Goal: Navigation & Orientation: Find specific page/section

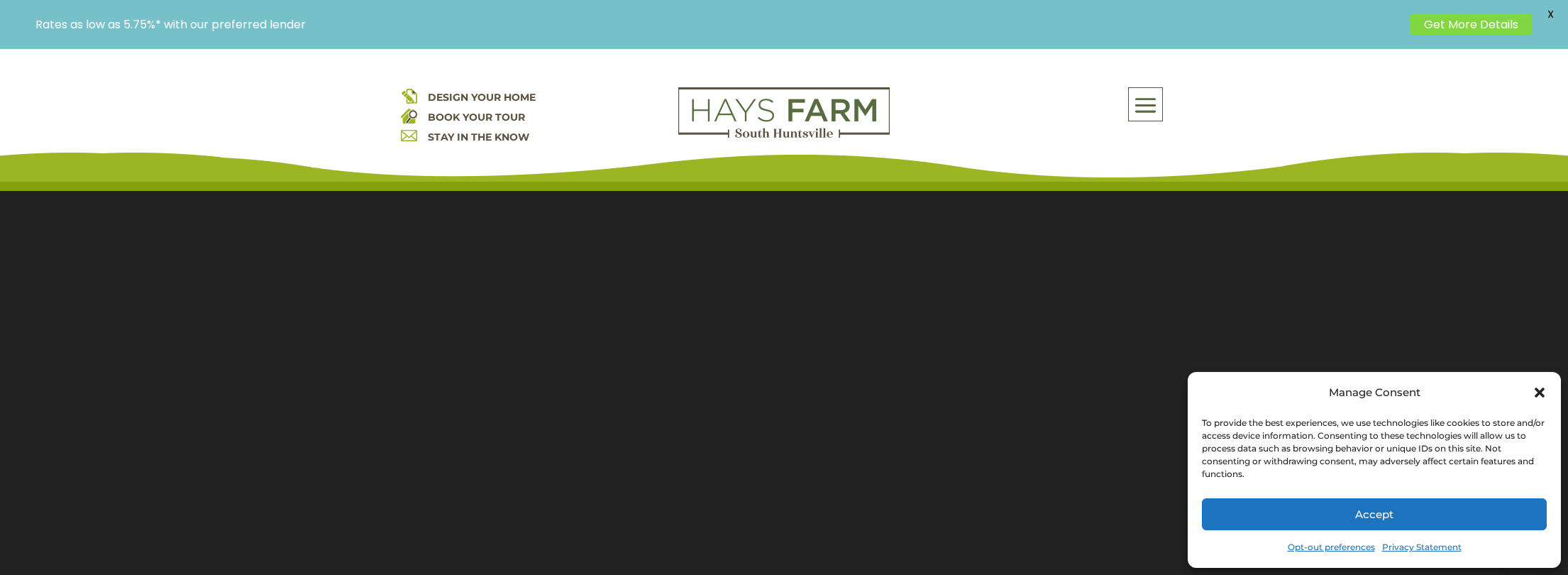
scroll to position [29, 0]
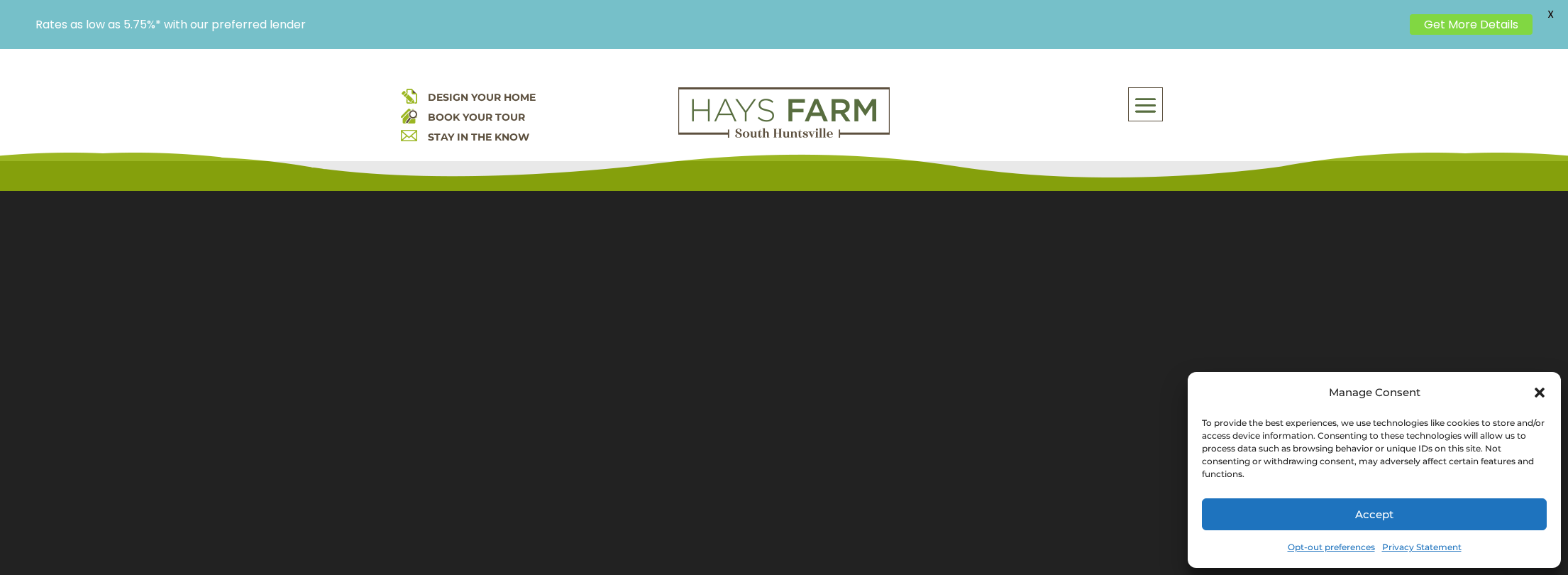
click at [1544, 388] on icon "Close dialog" at bounding box center [1539, 391] width 10 height 10
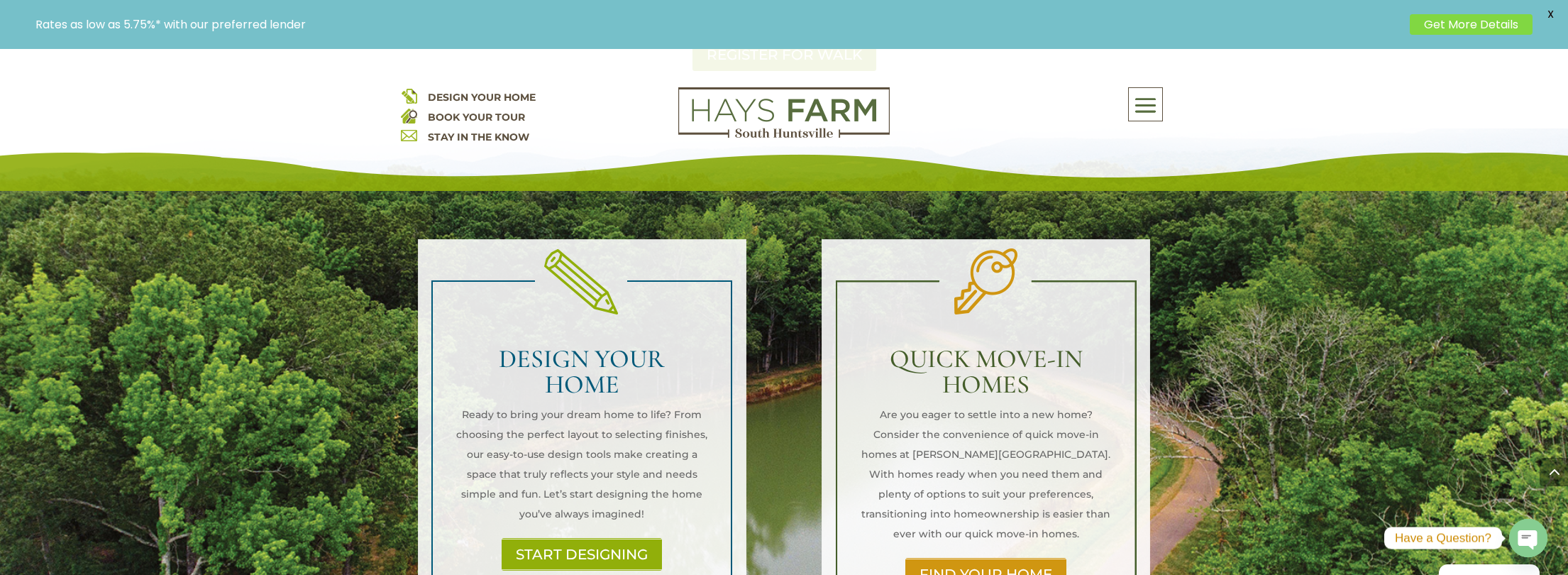
scroll to position [1171, 0]
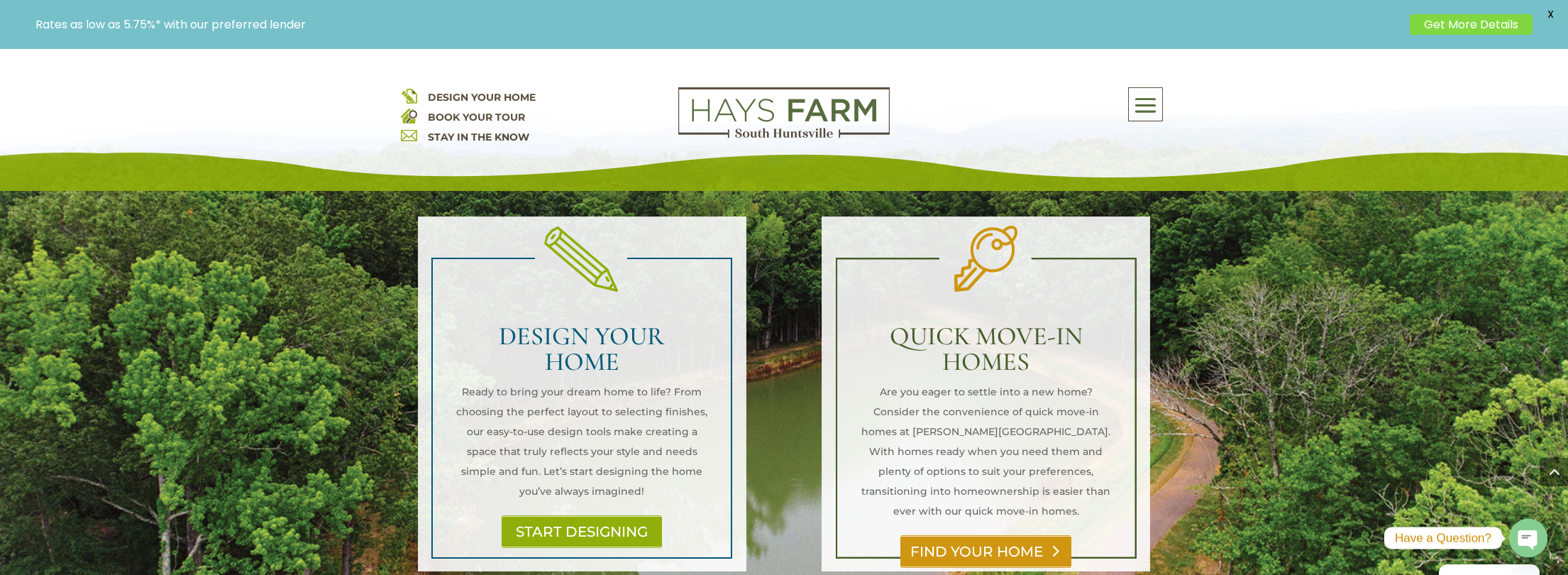
drag, startPoint x: 994, startPoint y: 471, endPoint x: 1062, endPoint y: 460, distance: 68.9
click at [994, 535] on link "FIND YOUR HOME" at bounding box center [986, 551] width 171 height 32
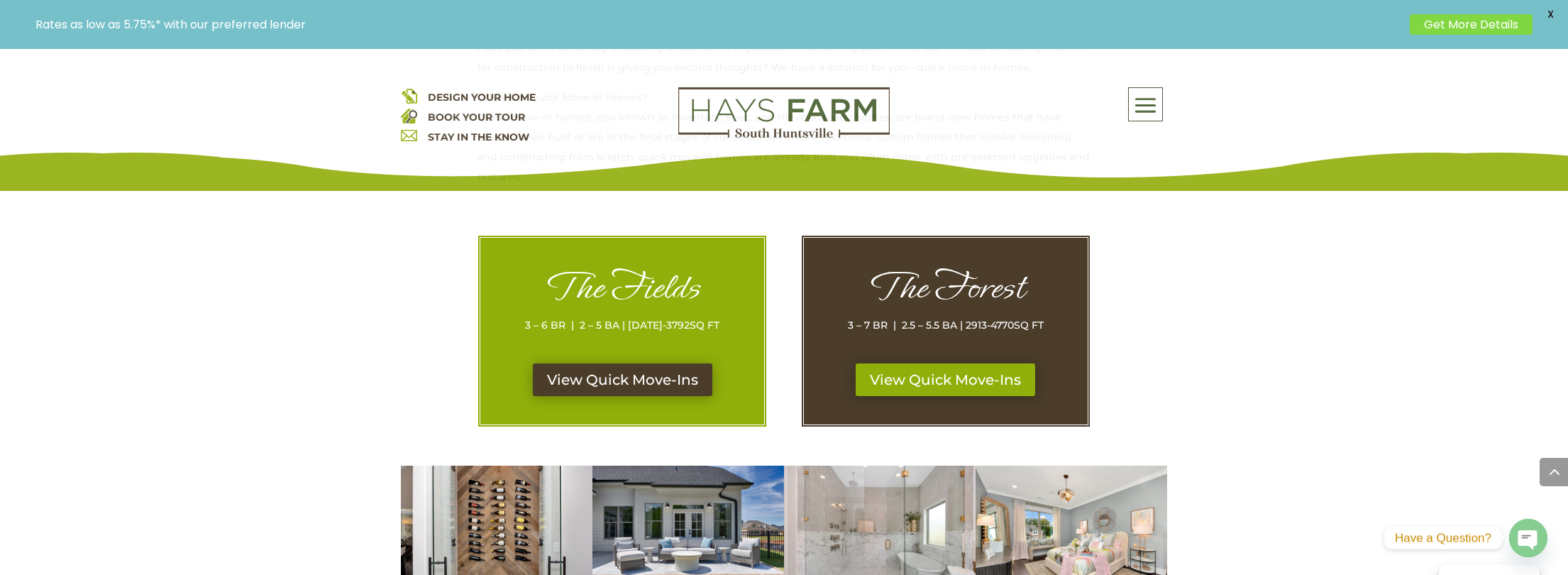
scroll to position [692, 0]
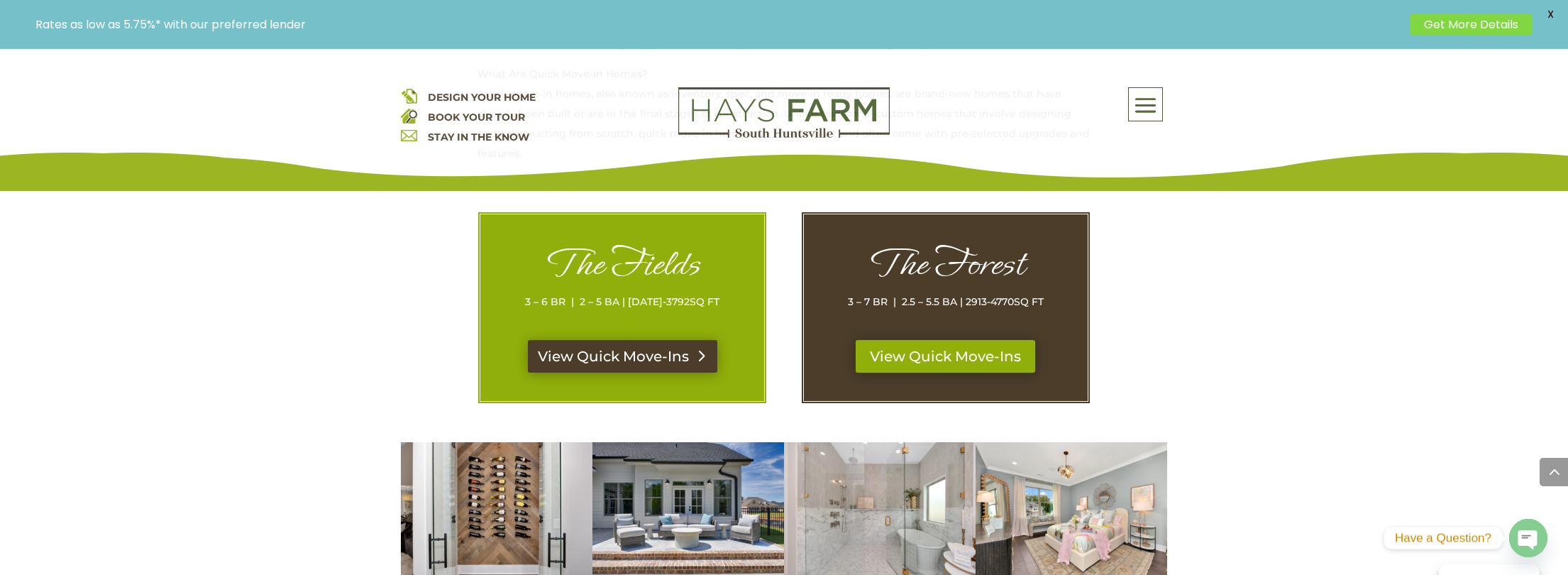
click at [644, 358] on link "View Quick Move-Ins" at bounding box center [622, 356] width 189 height 32
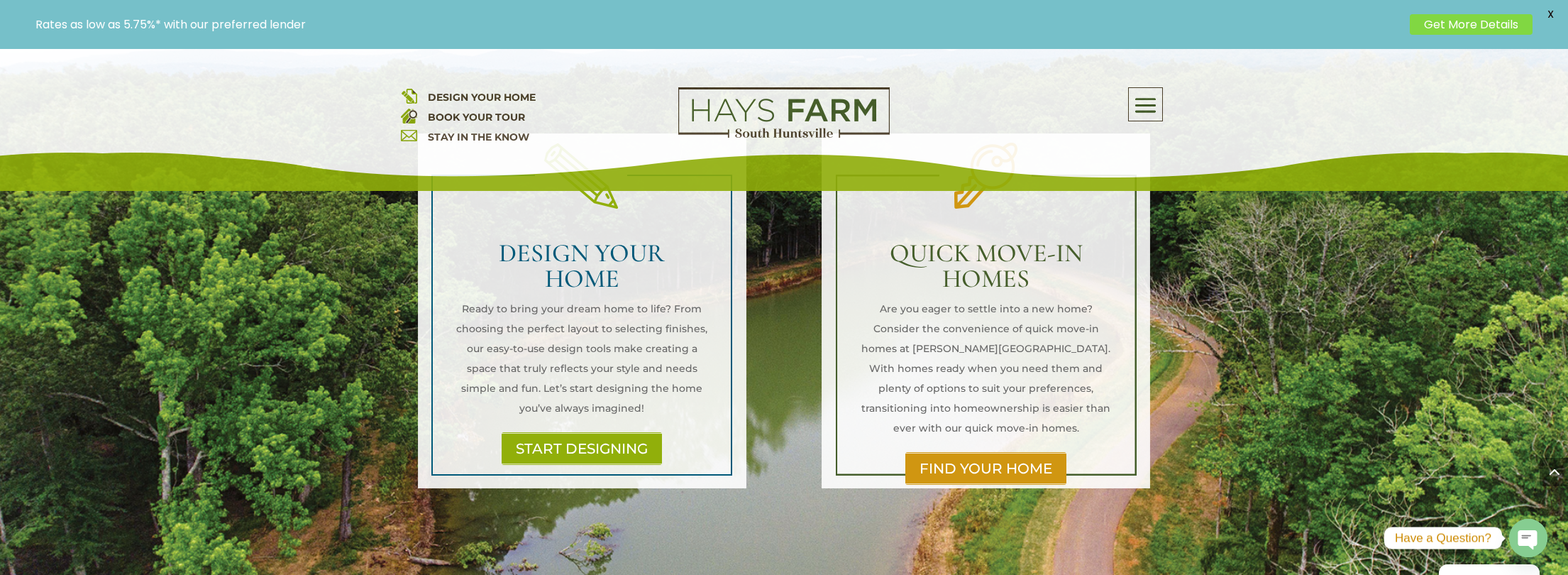
scroll to position [1261, 0]
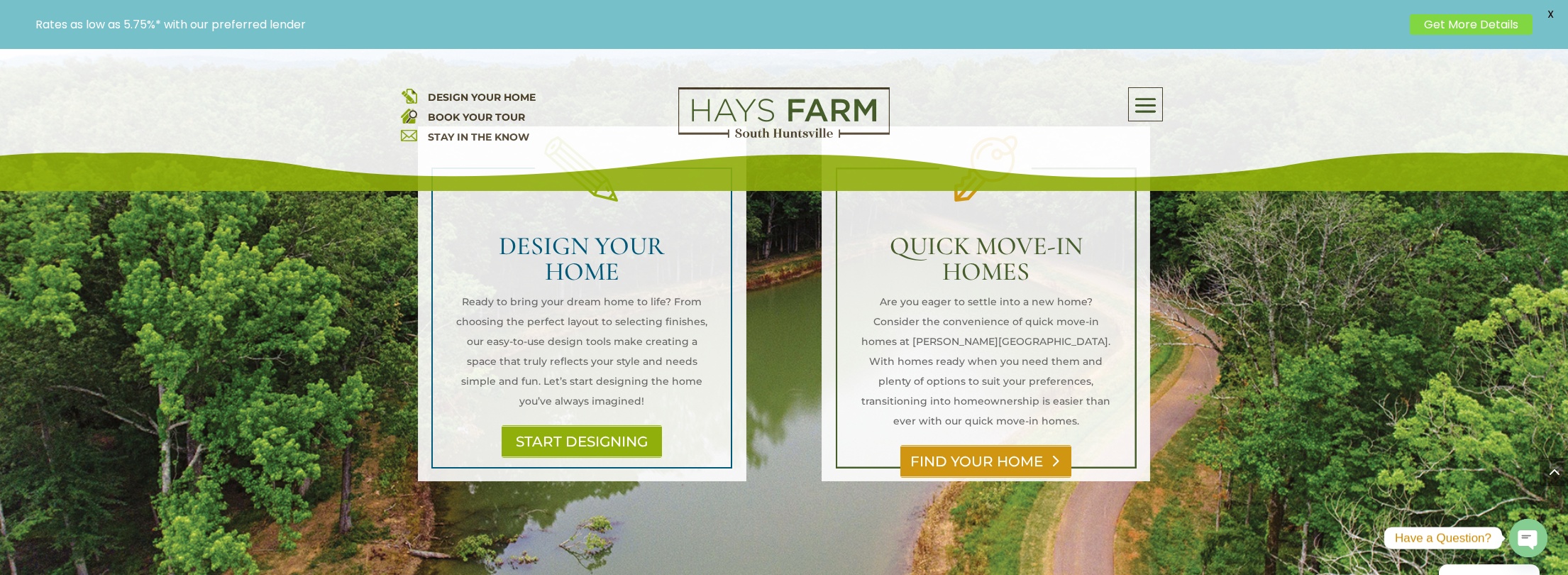
click at [983, 445] on link "FIND YOUR HOME" at bounding box center [986, 461] width 171 height 32
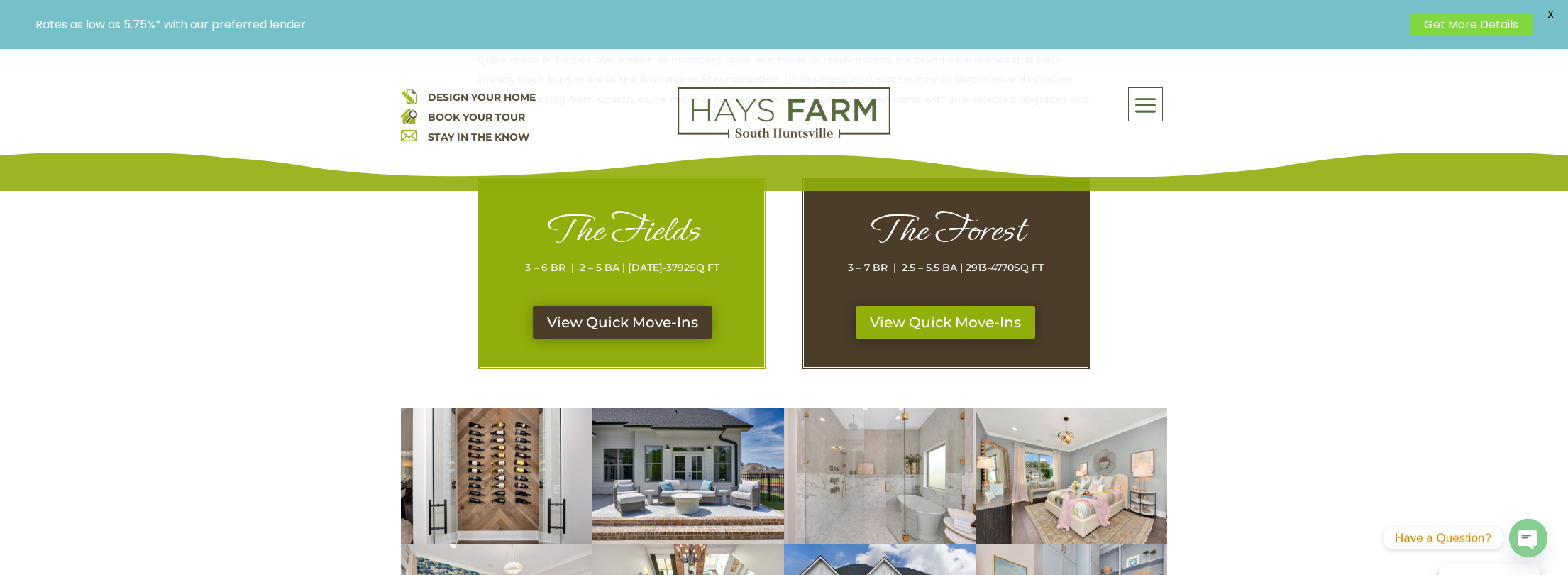
scroll to position [764, 0]
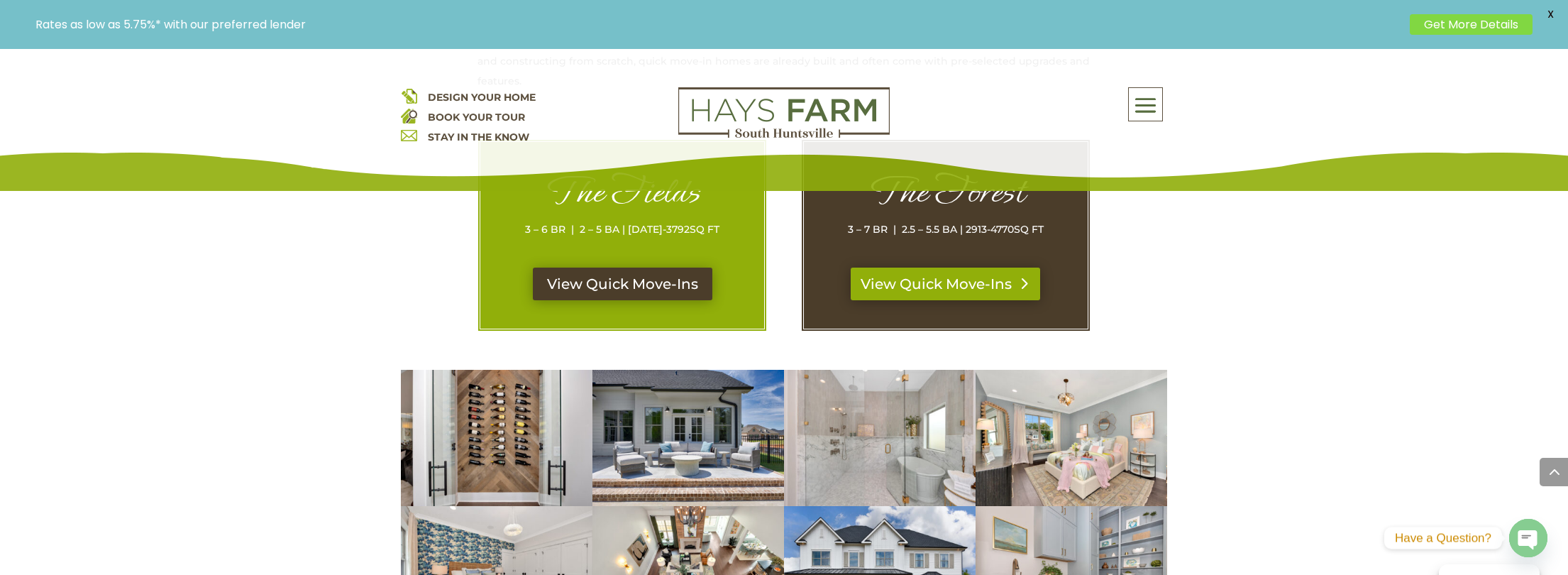
click at [978, 273] on link "View Quick Move-Ins" at bounding box center [945, 284] width 189 height 32
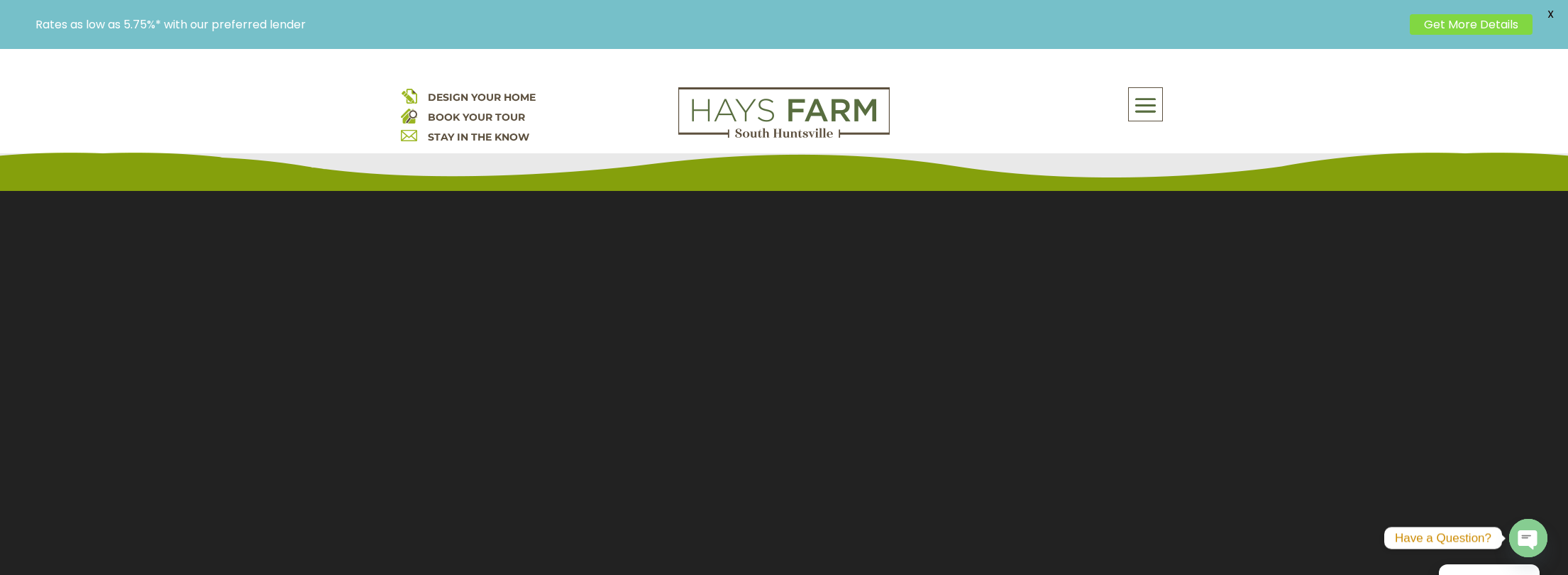
scroll to position [45, 0]
